Goal: Transaction & Acquisition: Purchase product/service

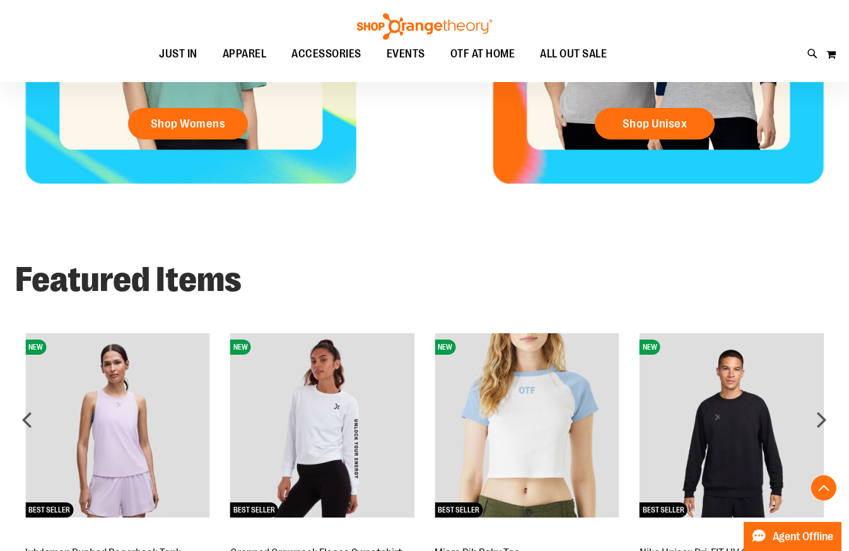
scroll to position [756, 0]
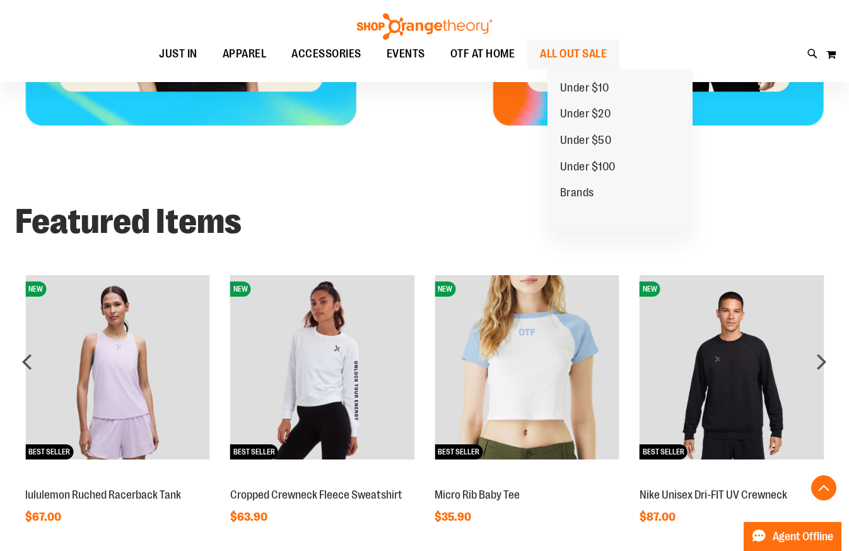
click at [598, 55] on span "ALL OUT SALE" at bounding box center [573, 54] width 67 height 28
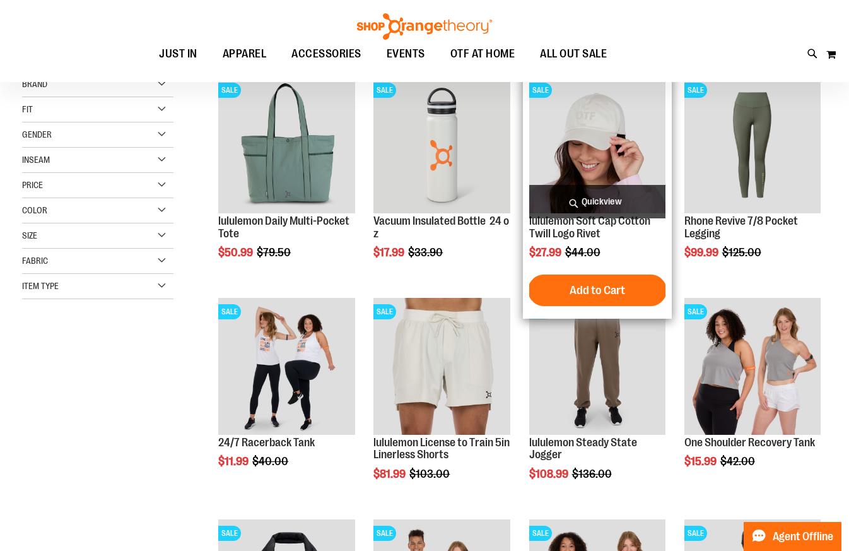
scroll to position [189, 0]
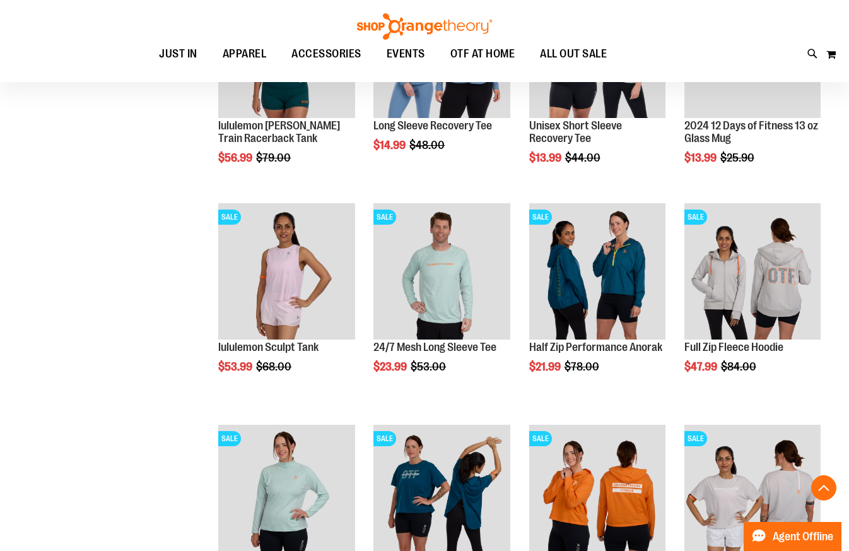
scroll to position [971, 0]
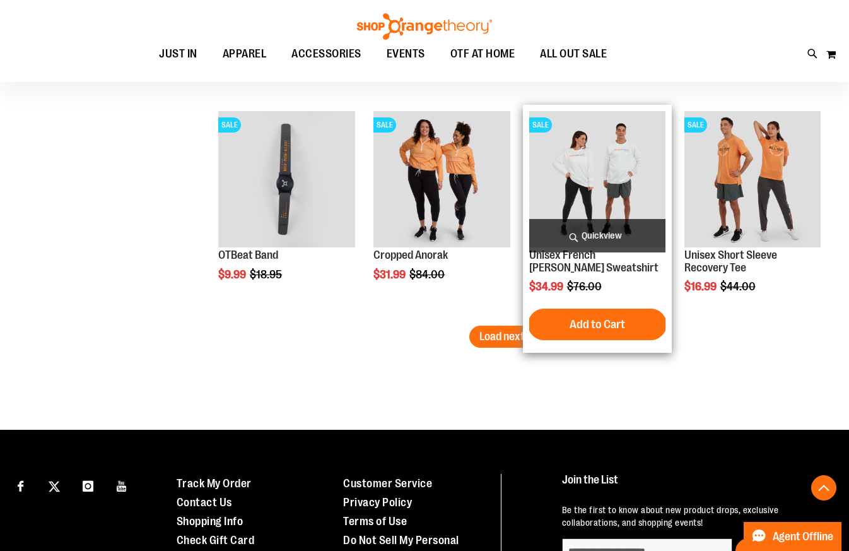
scroll to position [1918, 0]
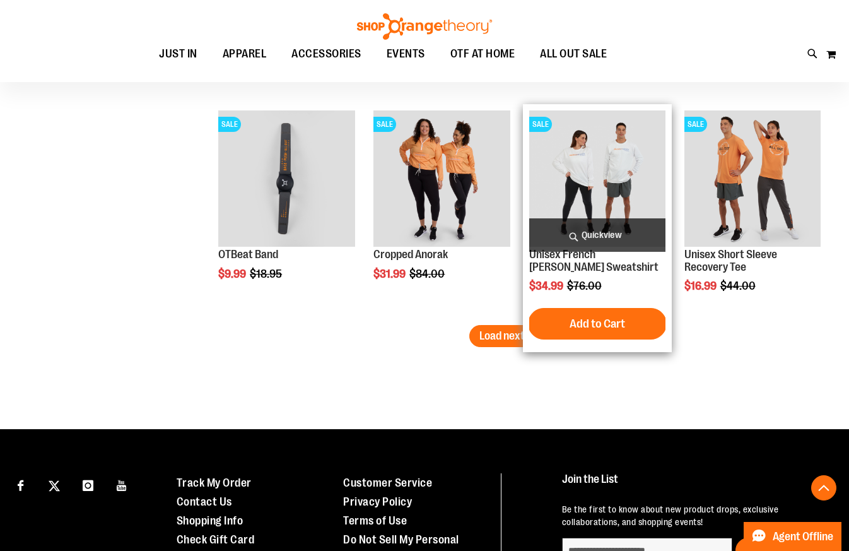
click at [531, 338] on form "Add to Cart" at bounding box center [597, 324] width 139 height 32
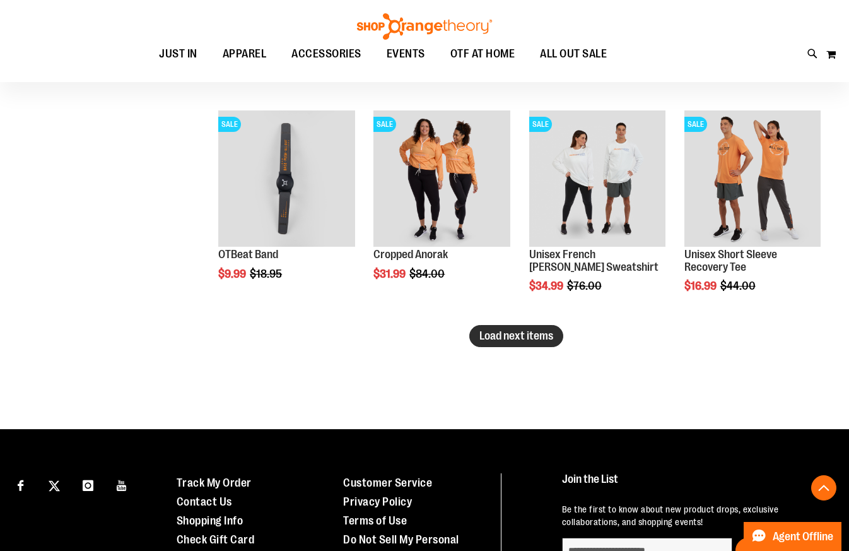
click at [502, 333] on span "Load next items" at bounding box center [516, 335] width 74 height 13
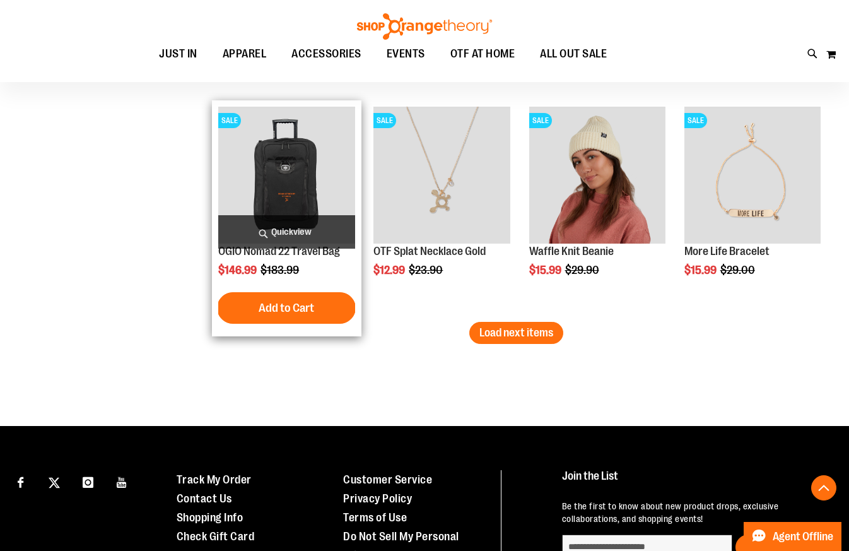
scroll to position [2675, 0]
